Goal: Consume media (video, audio): Consume media (video, audio)

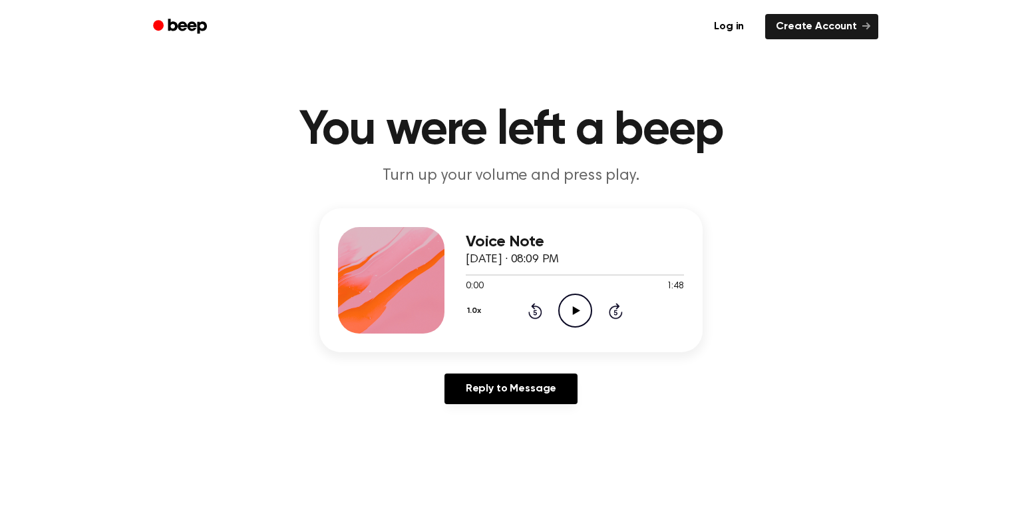
click at [570, 309] on icon "Play Audio" at bounding box center [575, 310] width 34 height 34
click at [570, 309] on icon "Pause Audio" at bounding box center [575, 310] width 34 height 34
click at [528, 309] on icon "Rewind 5 seconds" at bounding box center [535, 310] width 15 height 17
click at [579, 313] on icon "Play Audio" at bounding box center [575, 310] width 34 height 34
click at [569, 305] on icon "Play Audio" at bounding box center [575, 310] width 34 height 34
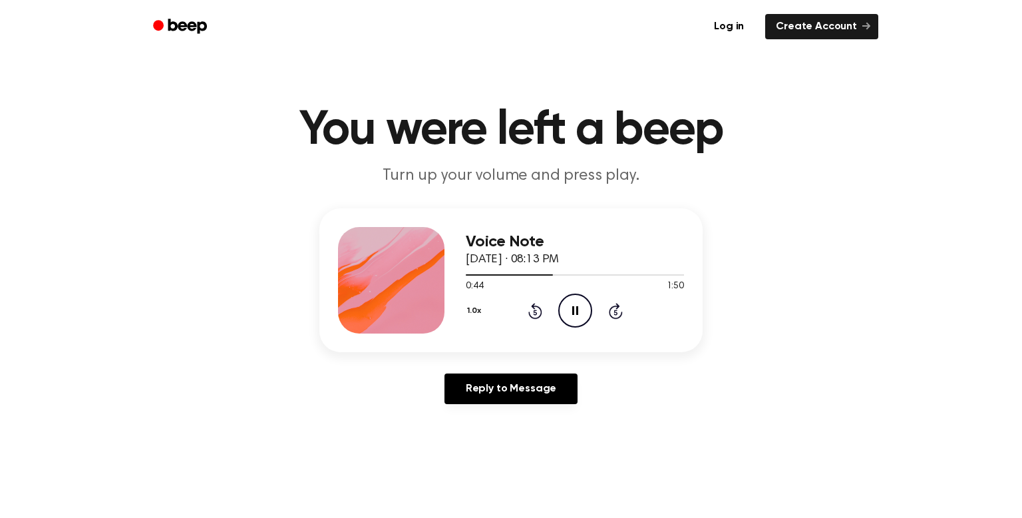
click at [530, 310] on icon "Rewind 5 seconds" at bounding box center [535, 310] width 15 height 17
click at [534, 309] on icon at bounding box center [535, 311] width 14 height 16
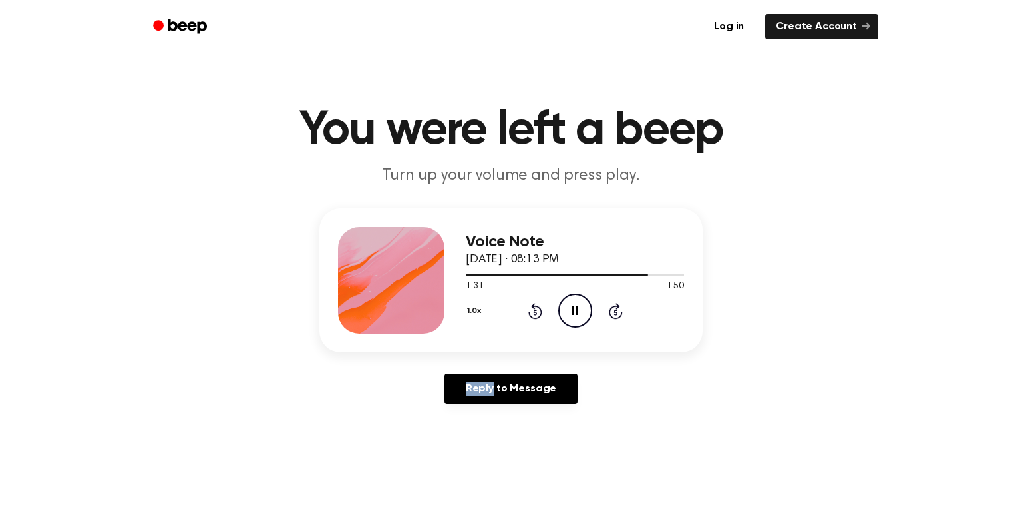
click at [534, 309] on icon at bounding box center [535, 311] width 14 height 16
click at [565, 316] on icon "Play Audio" at bounding box center [575, 310] width 34 height 34
click at [510, 302] on div "1.0x Rewind 5 seconds Pause Audio Skip 5 seconds" at bounding box center [575, 310] width 218 height 34
